Goal: Information Seeking & Learning: Stay updated

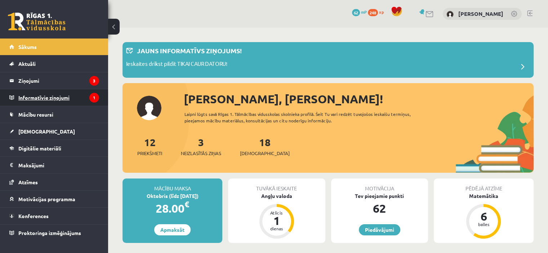
click at [20, 91] on legend "Informatīvie ziņojumi 1" at bounding box center [58, 97] width 81 height 17
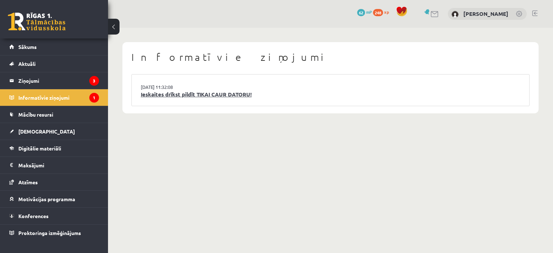
click at [197, 90] on link "Ieskaites drīkst pildīt TIKAI CAUR DATORU!" at bounding box center [331, 94] width 380 height 8
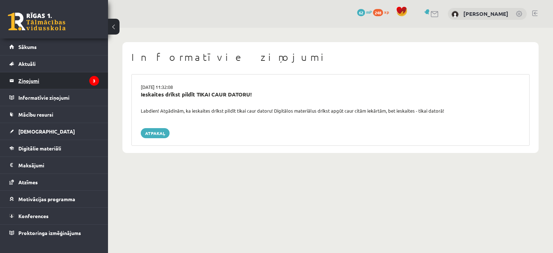
click at [68, 80] on legend "Ziņojumi 3" at bounding box center [58, 80] width 81 height 17
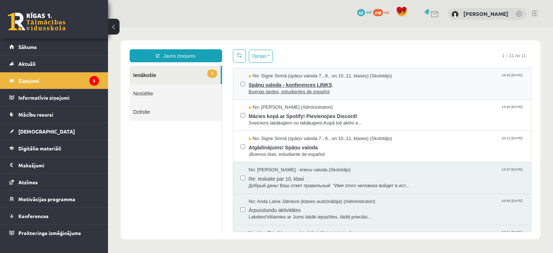
click at [330, 93] on span "Buenas tardes, estudiantes de español" at bounding box center [386, 92] width 275 height 7
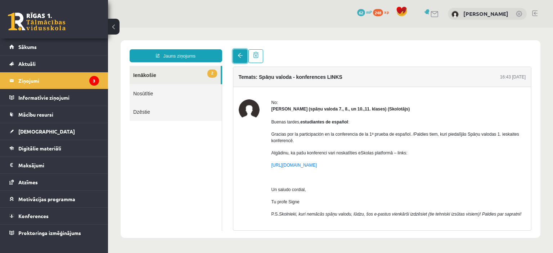
click at [239, 56] on span at bounding box center [240, 55] width 5 height 5
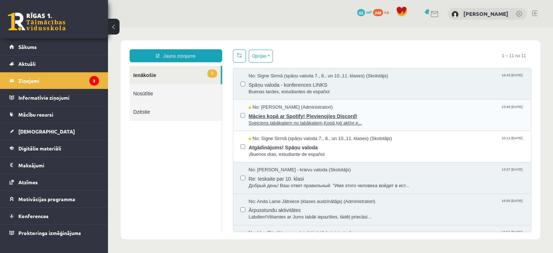
click at [305, 121] on span "Sveiciens labākajiem no labākajiem,Kopā ļoti aktīvi e..." at bounding box center [386, 123] width 275 height 7
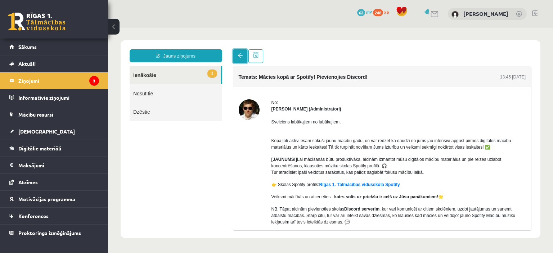
click at [246, 62] on link at bounding box center [240, 56] width 14 height 14
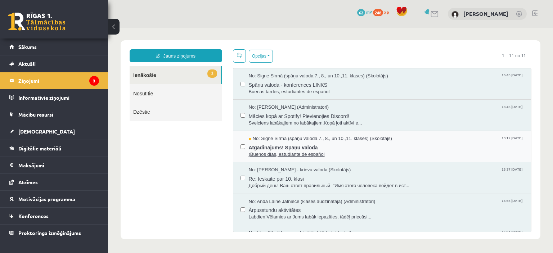
click at [326, 149] on span "Atgādinājums! Spāņu valoda" at bounding box center [386, 146] width 275 height 9
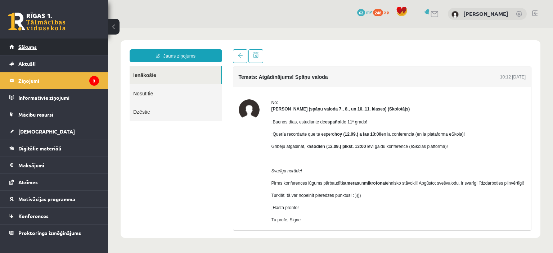
click at [67, 51] on link "Sākums" at bounding box center [54, 47] width 90 height 17
